Goal: Task Accomplishment & Management: Manage account settings

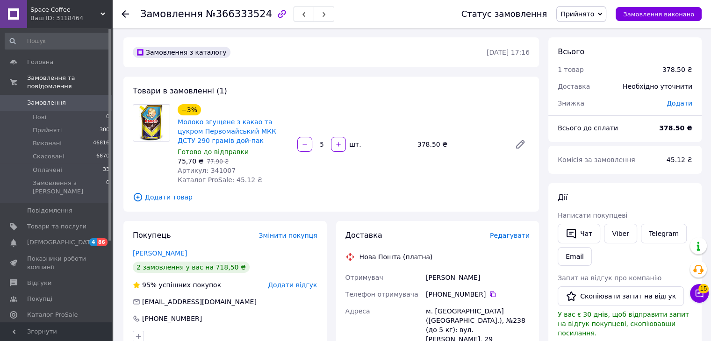
click at [519, 239] on span "Редагувати" at bounding box center [510, 235] width 40 height 7
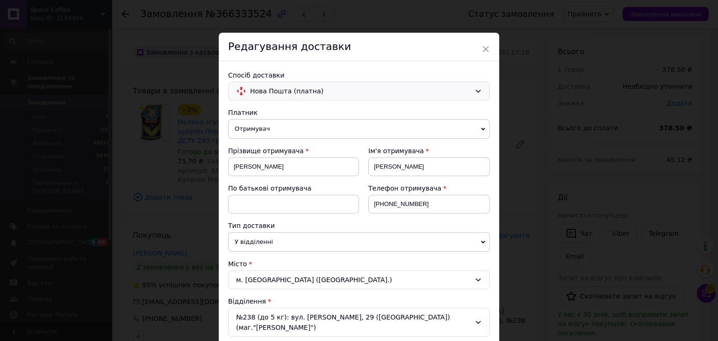
click at [284, 82] on div "Нова Пошта (платна)" at bounding box center [359, 91] width 262 height 19
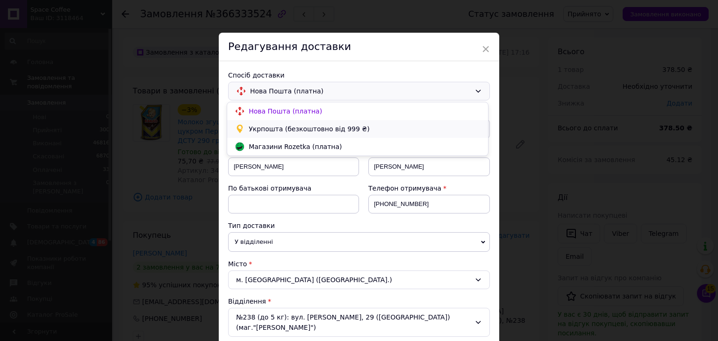
click at [290, 124] on span "Укрпошта (безкоштовно від 999 ₴)" at bounding box center [365, 128] width 232 height 9
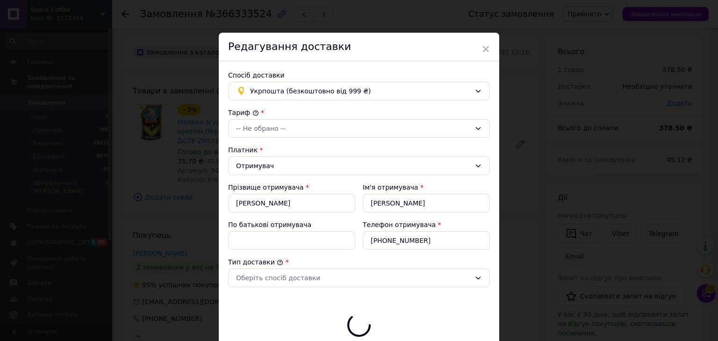
type input "378.5"
click at [305, 130] on div "-- Не обрано --" at bounding box center [353, 128] width 235 height 10
click at [291, 150] on li "Стандарт" at bounding box center [357, 148] width 261 height 17
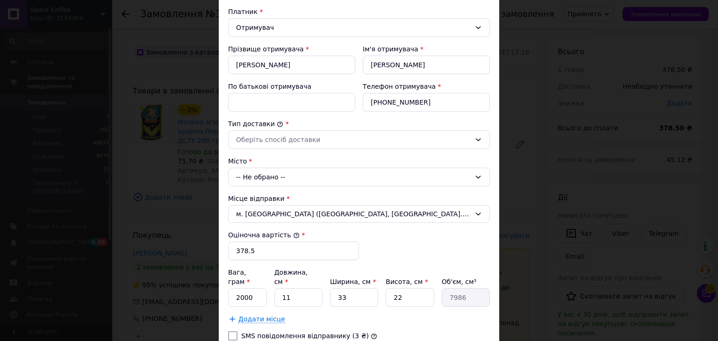
scroll to position [140, 0]
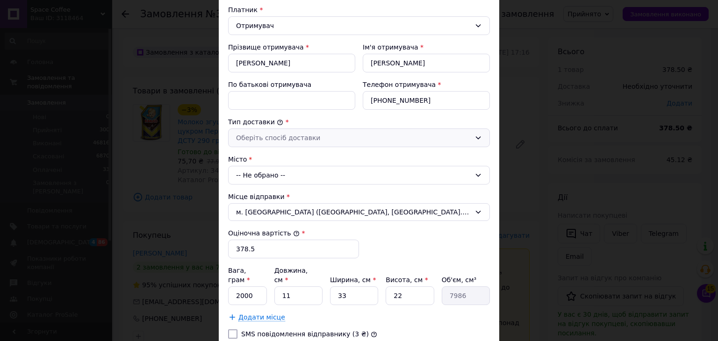
click at [301, 141] on div "Оберіть спосіб доставки" at bounding box center [353, 138] width 235 height 10
click at [301, 156] on li "Склад - склад" at bounding box center [357, 156] width 261 height 17
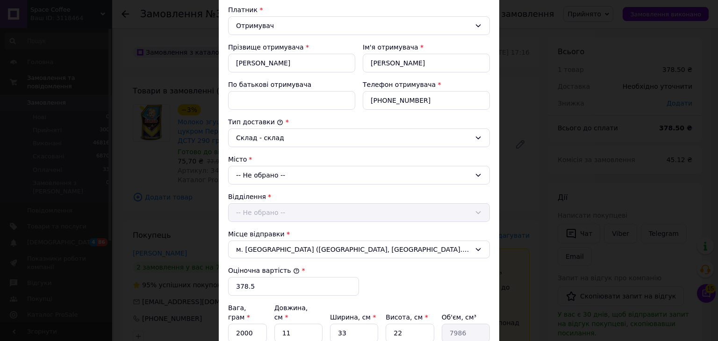
click at [290, 175] on div "-- Не обрано --" at bounding box center [359, 175] width 262 height 19
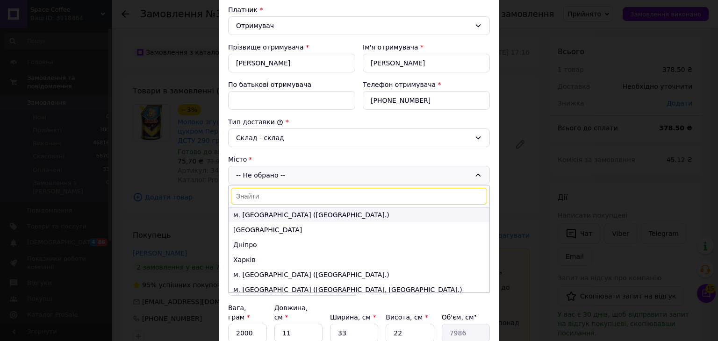
click at [281, 216] on li "м. [GEOGRAPHIC_DATA] ([GEOGRAPHIC_DATA].)" at bounding box center [358, 214] width 261 height 15
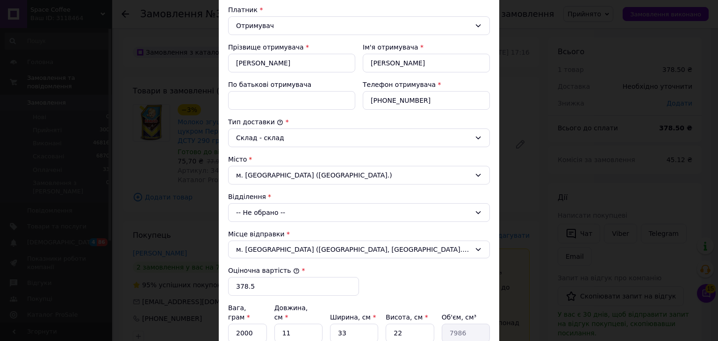
click at [286, 207] on div "-- Не обрано --" at bounding box center [359, 212] width 262 height 19
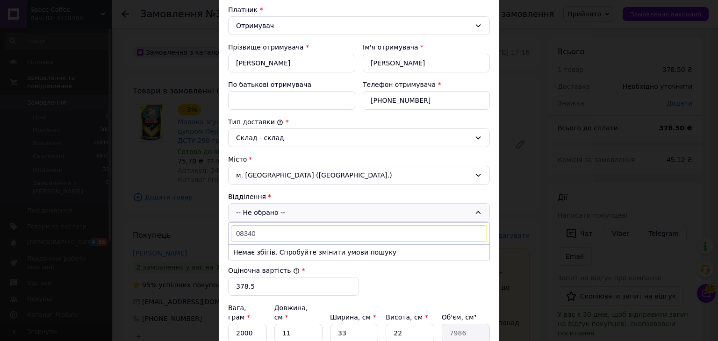
type input "08340"
click at [313, 168] on div "м. [GEOGRAPHIC_DATA] ([GEOGRAPHIC_DATA].)" at bounding box center [359, 175] width 262 height 19
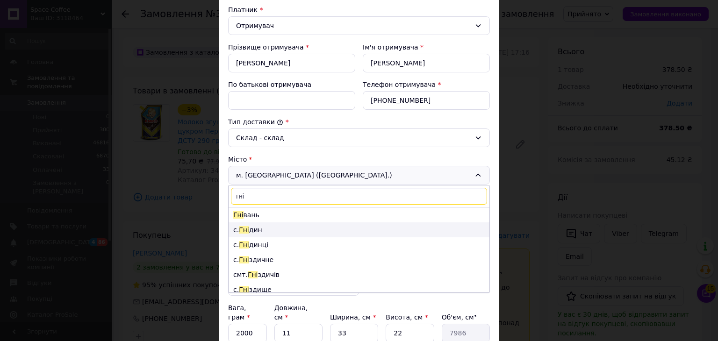
type input "гні"
click at [275, 231] on li "с. Гні дин" at bounding box center [358, 229] width 261 height 15
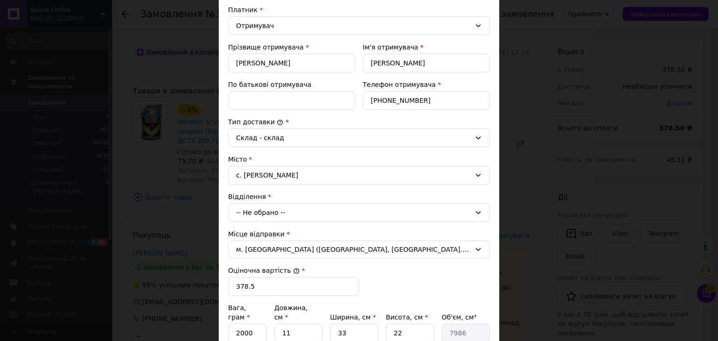
click at [284, 212] on div "-- Не обрано --" at bounding box center [359, 212] width 262 height 19
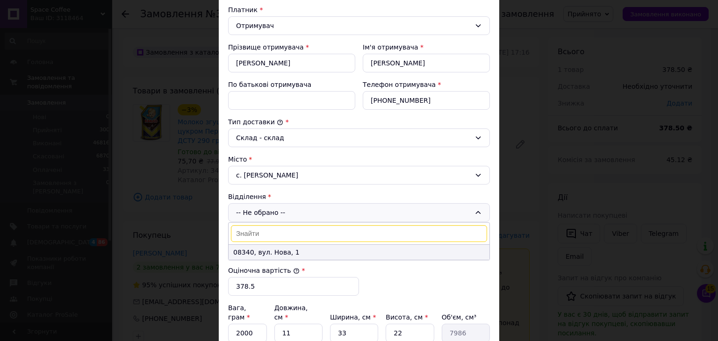
click at [281, 251] on li "08340, вул. Нова, 1" at bounding box center [358, 252] width 261 height 15
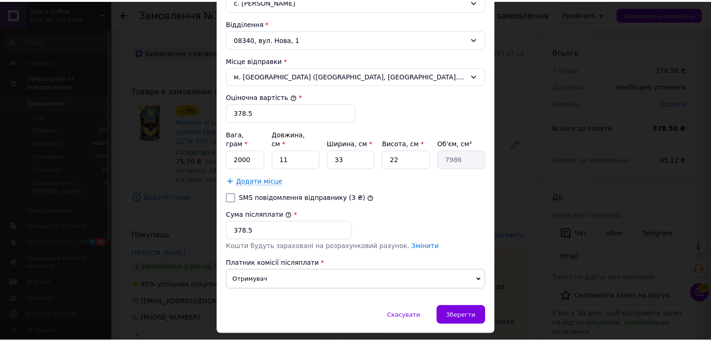
scroll to position [327, 0]
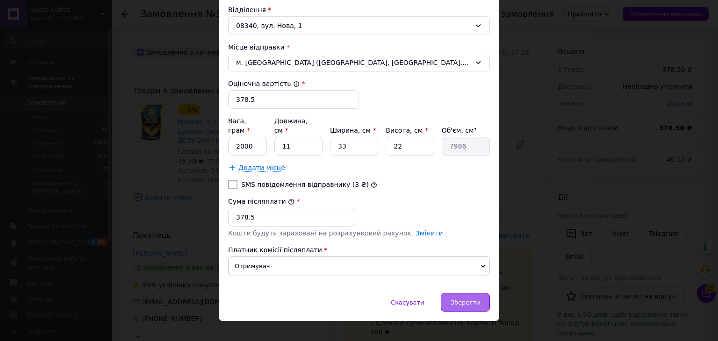
click at [473, 299] on span "Зберегти" at bounding box center [464, 302] width 29 height 7
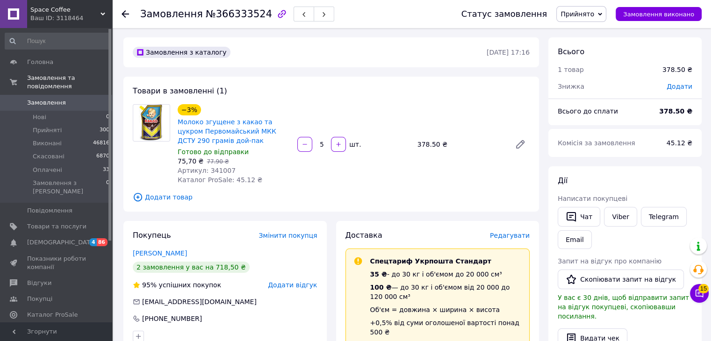
click at [180, 200] on span "Додати товар" at bounding box center [331, 197] width 397 height 10
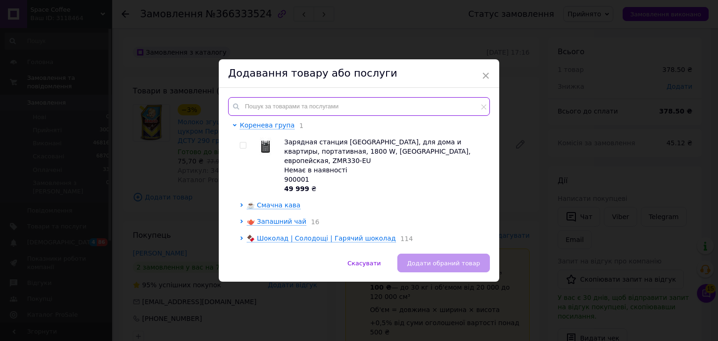
click at [245, 98] on input "text" at bounding box center [359, 106] width 262 height 19
paste input "Згущене молоко в стіках Першомайський МКК незбиране з цукром ДСТУ 15 г"
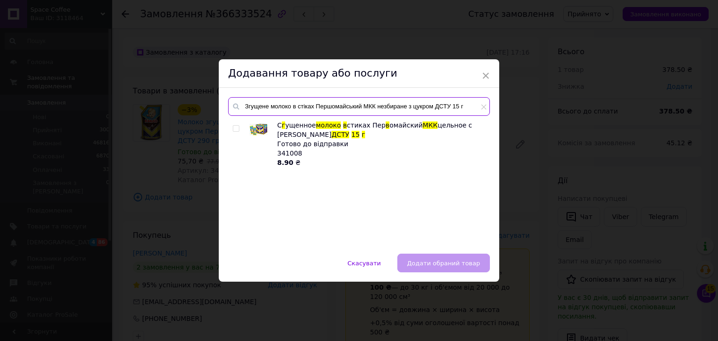
type input "Згущене молоко в стіках Першомайський МКК незбиране з цукром ДСТУ 15 г"
click at [234, 129] on input "checkbox" at bounding box center [236, 129] width 6 height 6
checkbox input "true"
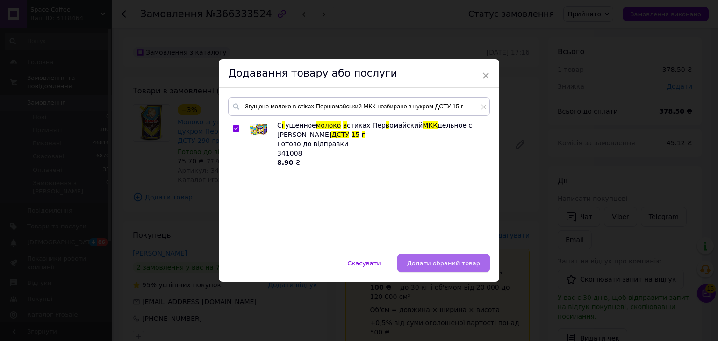
click at [460, 265] on span "Додати обраний товар" at bounding box center [443, 263] width 73 height 7
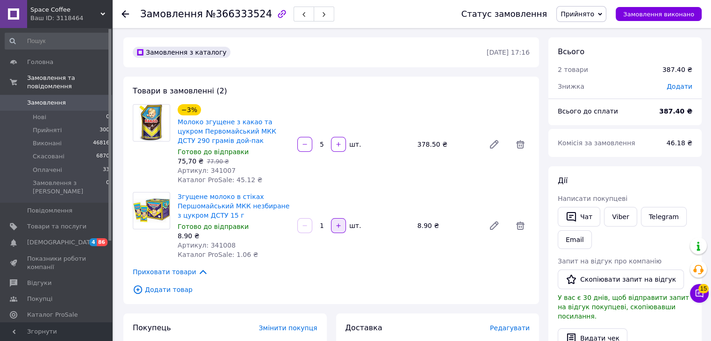
click at [335, 228] on icon "button" at bounding box center [338, 225] width 7 height 7
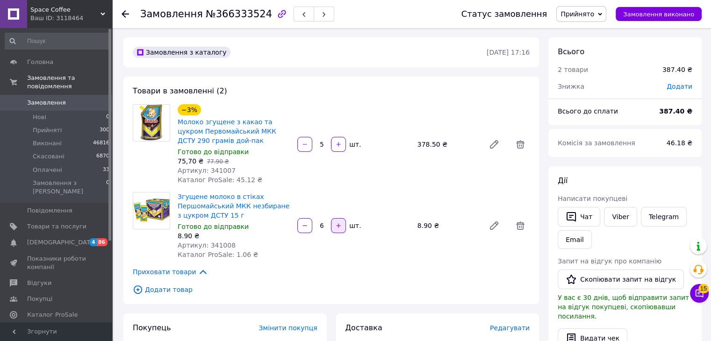
click at [335, 228] on icon "button" at bounding box center [338, 225] width 7 height 7
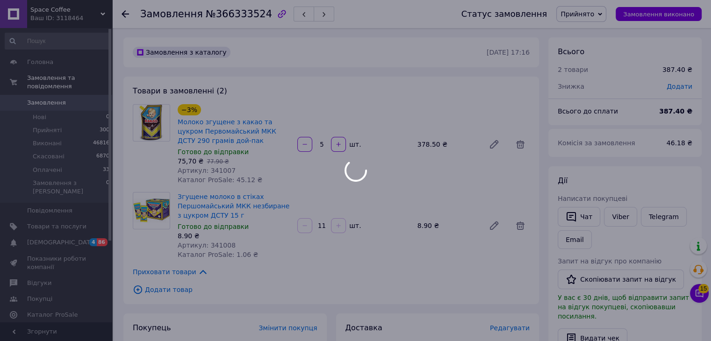
click at [335, 228] on div at bounding box center [338, 225] width 17 height 15
click at [335, 228] on div at bounding box center [355, 170] width 711 height 341
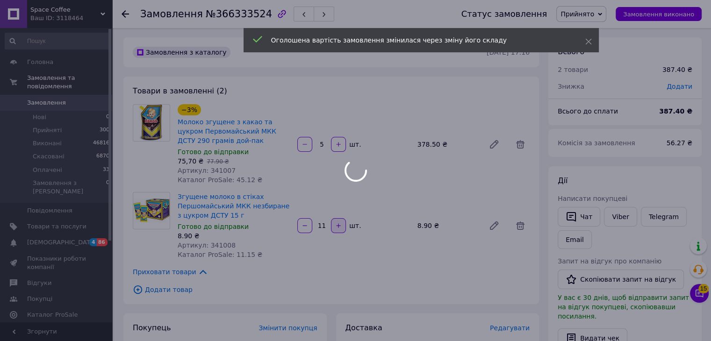
click at [335, 228] on div at bounding box center [355, 170] width 711 height 341
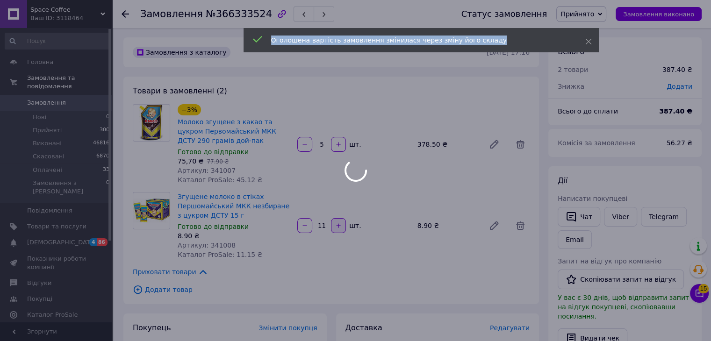
click at [335, 228] on div at bounding box center [355, 170] width 711 height 341
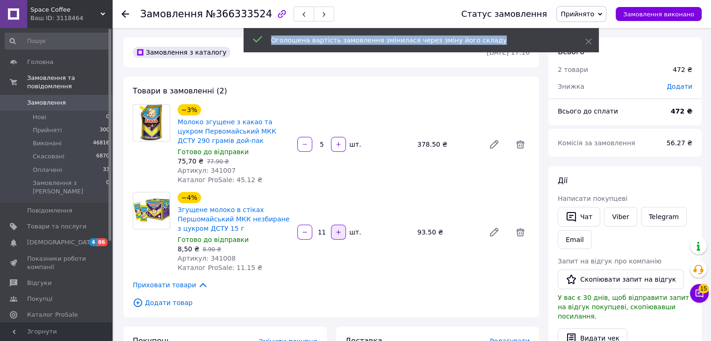
click at [335, 228] on button "button" at bounding box center [338, 232] width 15 height 15
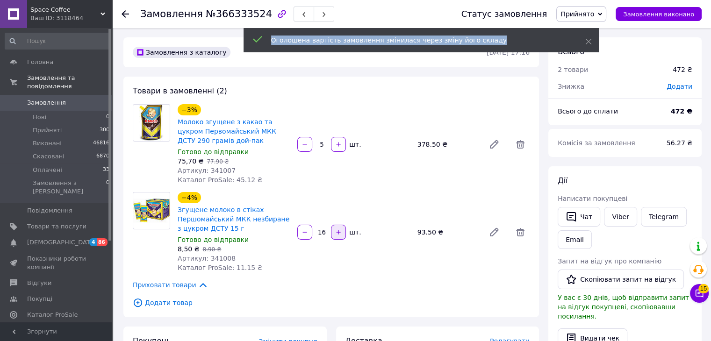
click at [335, 228] on button "button" at bounding box center [338, 232] width 15 height 15
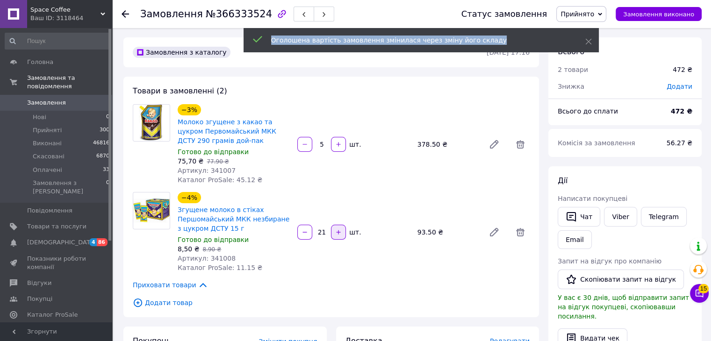
click at [335, 228] on button "button" at bounding box center [338, 232] width 15 height 15
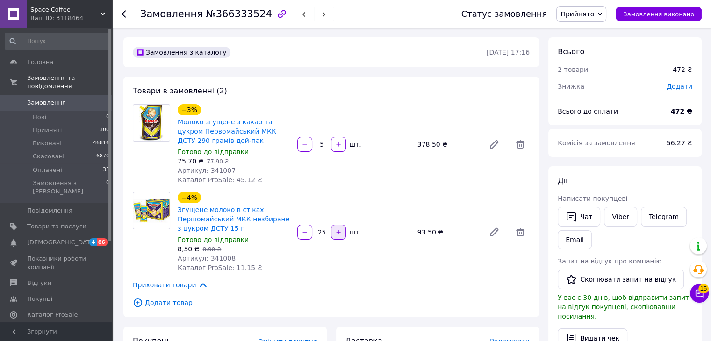
click at [335, 228] on button "button" at bounding box center [338, 232] width 15 height 15
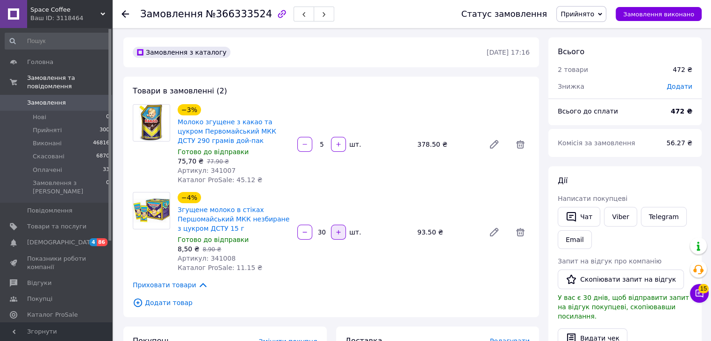
click at [335, 228] on button "button" at bounding box center [338, 232] width 15 height 15
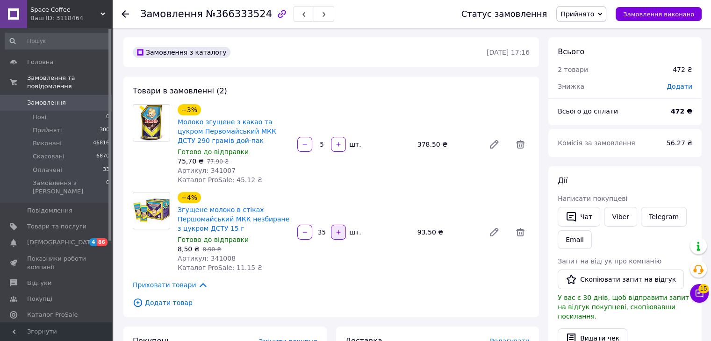
click at [335, 228] on button "button" at bounding box center [338, 232] width 15 height 15
click at [335, 229] on button "button" at bounding box center [338, 232] width 15 height 15
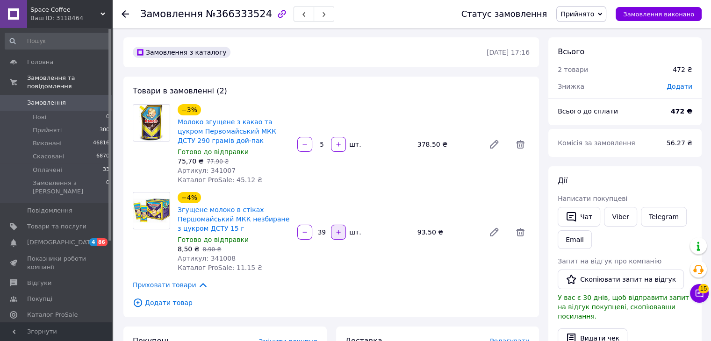
type input "40"
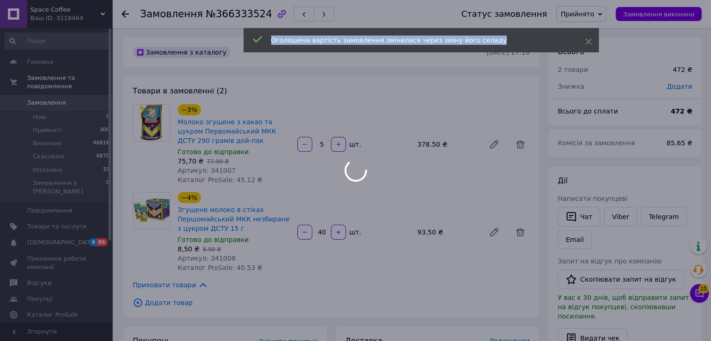
scroll to position [2, 0]
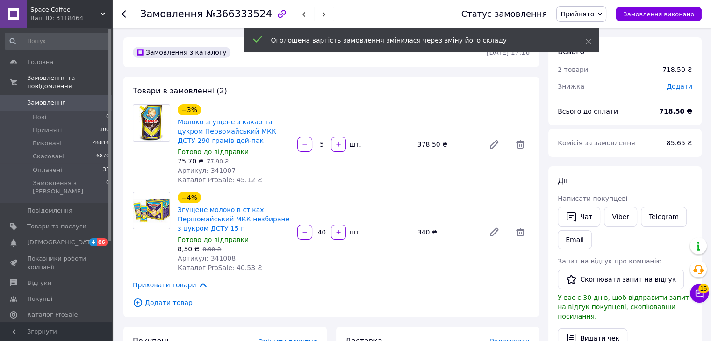
click at [372, 187] on div "Товари в замовленні (2) −3% Молоко згущене з какао та цукром Первомайський МКК …" at bounding box center [330, 197] width 415 height 241
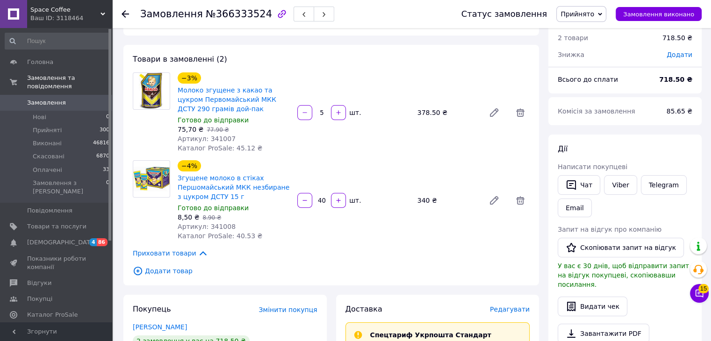
scroll to position [0, 0]
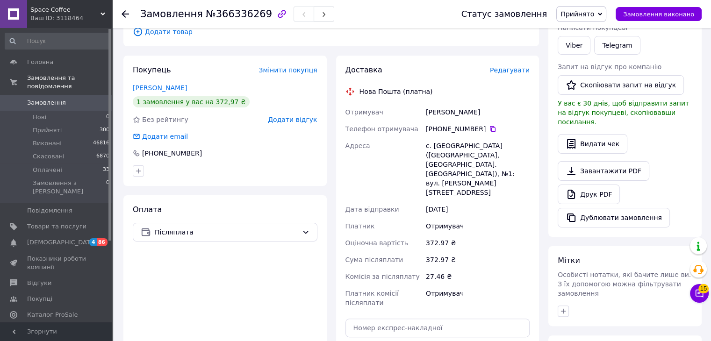
scroll to position [140, 0]
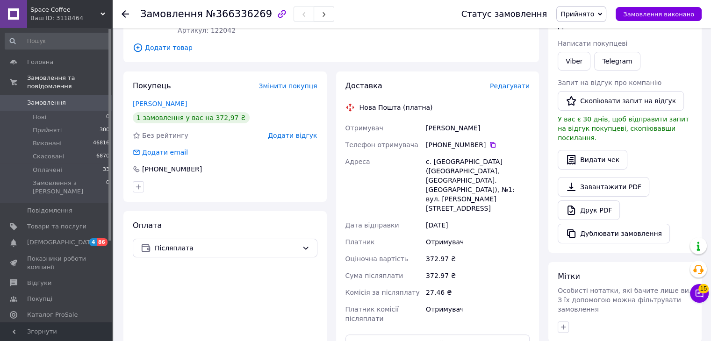
click at [301, 129] on div "Покупець Змінити покупця Шевчук Ірина 1 замовлення у вас на 372,97 ₴ Без рейтин…" at bounding box center [224, 136] width 203 height 130
